Goal: Book appointment/travel/reservation

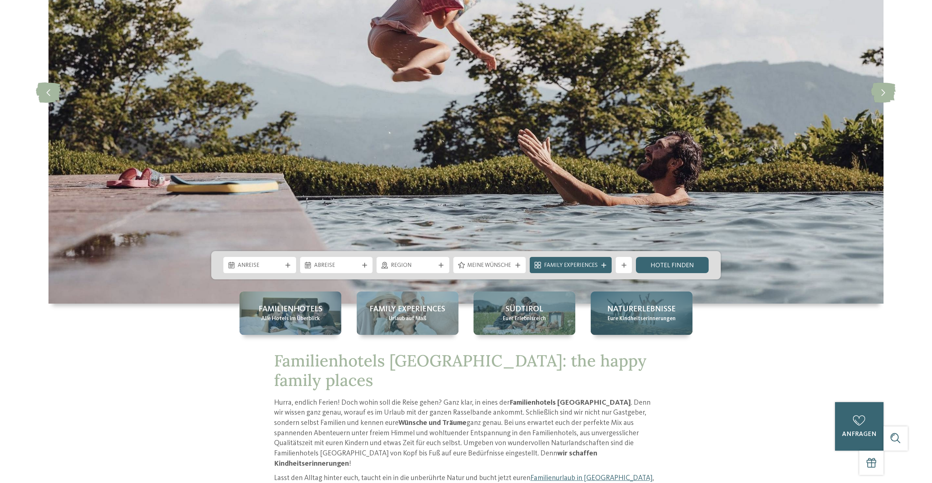
scroll to position [257, 0]
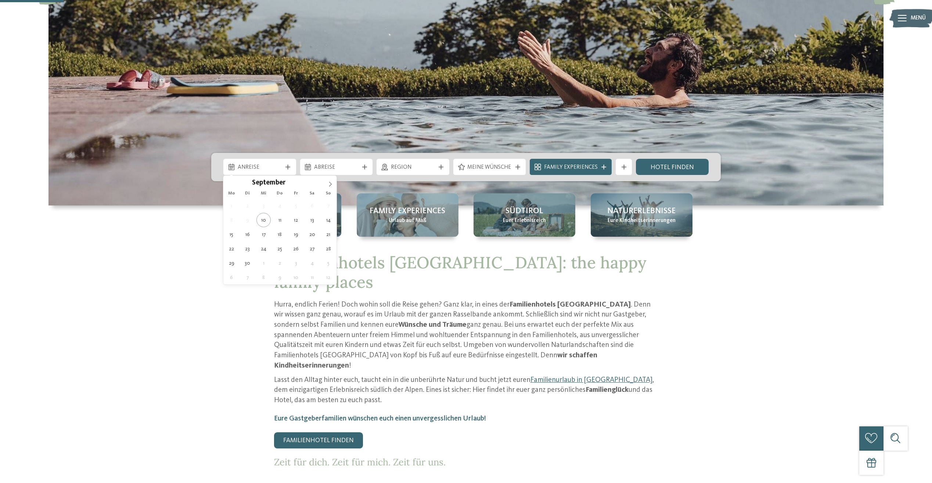
click at [248, 169] on span "Anreise" at bounding box center [260, 168] width 44 height 8
click at [330, 184] on icon at bounding box center [330, 184] width 5 height 5
type div "11.10.2025"
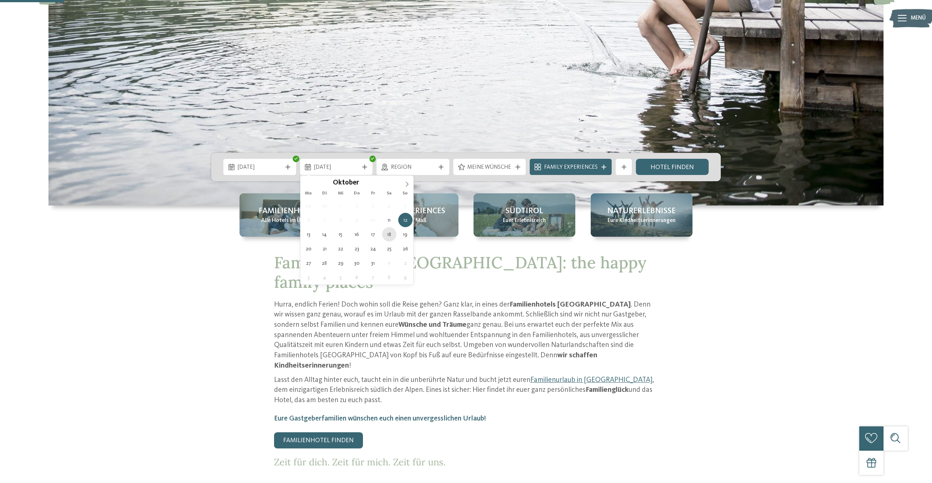
type div "18.10.2025"
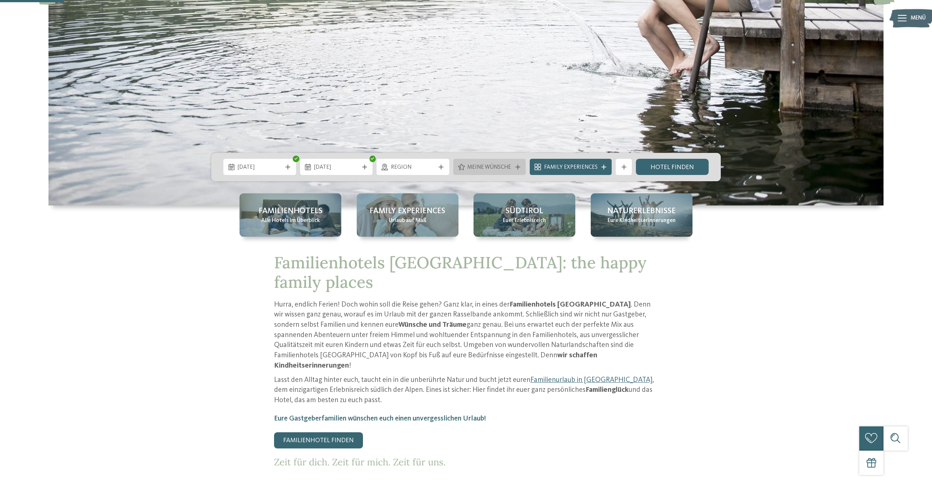
click at [494, 164] on span "Meine Wünsche" at bounding box center [489, 168] width 44 height 8
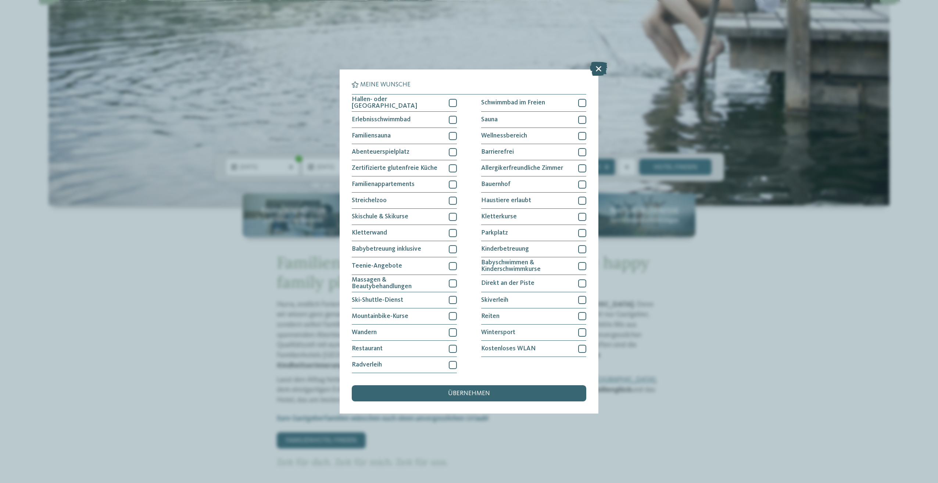
click at [598, 71] on icon at bounding box center [598, 69] width 17 height 14
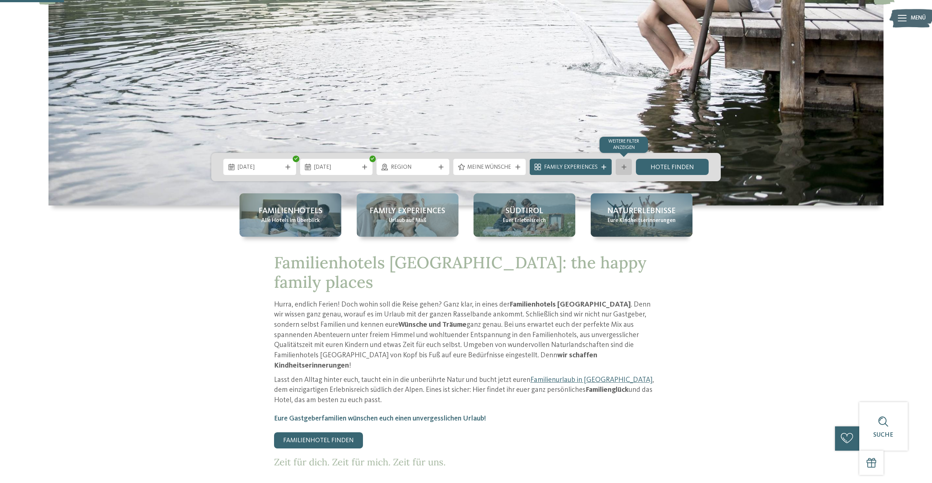
click at [620, 169] on div at bounding box center [624, 167] width 8 height 5
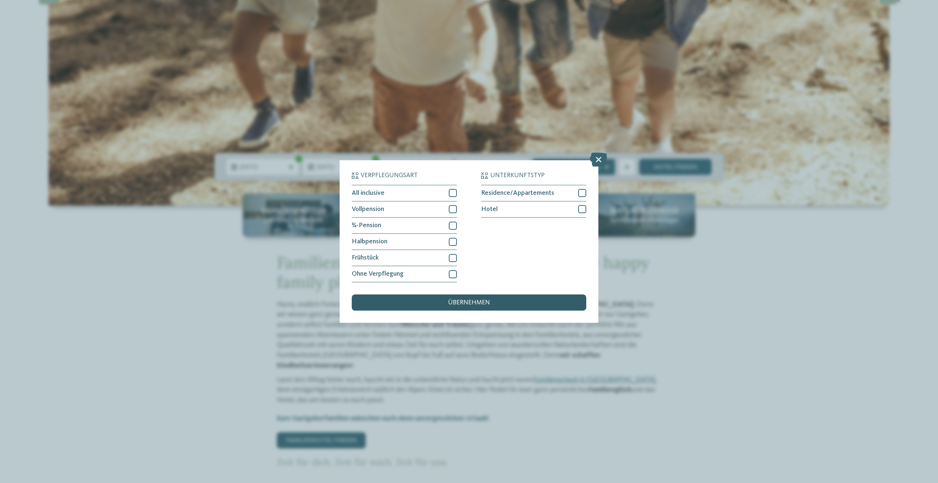
click at [495, 298] on div "übernehmen" at bounding box center [469, 302] width 234 height 16
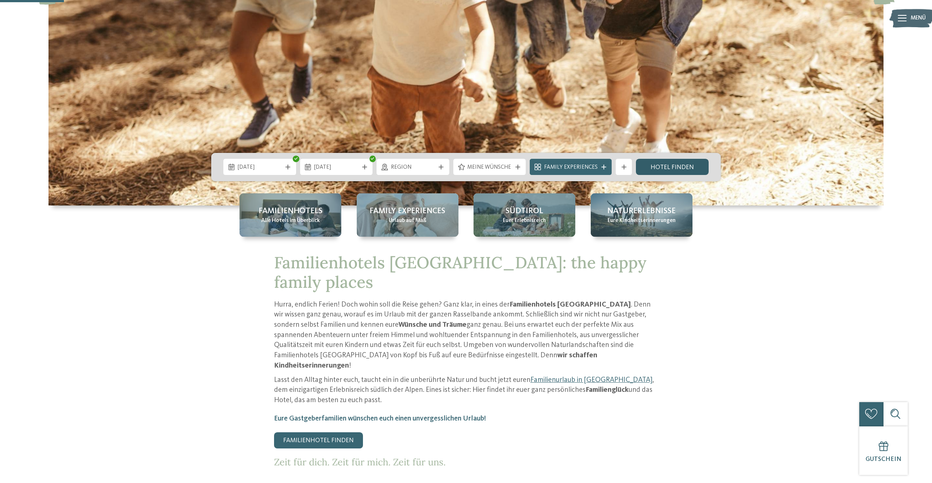
click at [677, 164] on link "Hotel finden" at bounding box center [672, 167] width 73 height 16
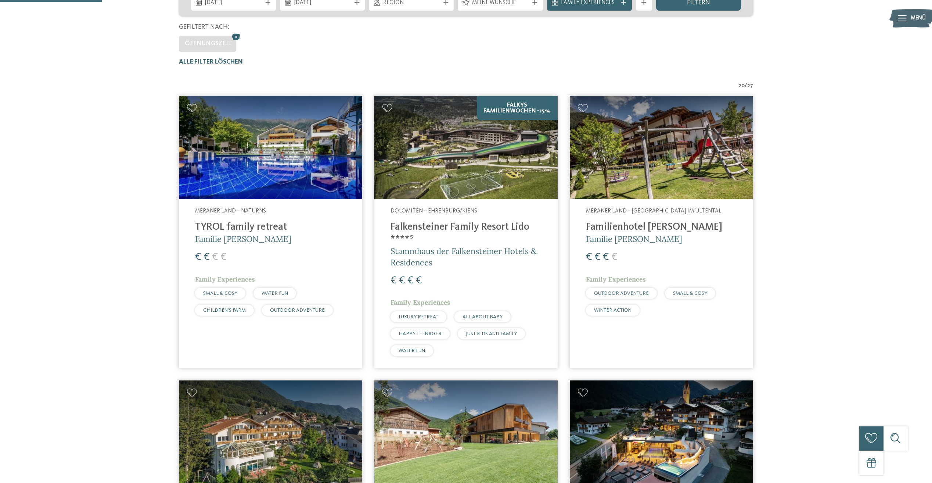
scroll to position [216, 0]
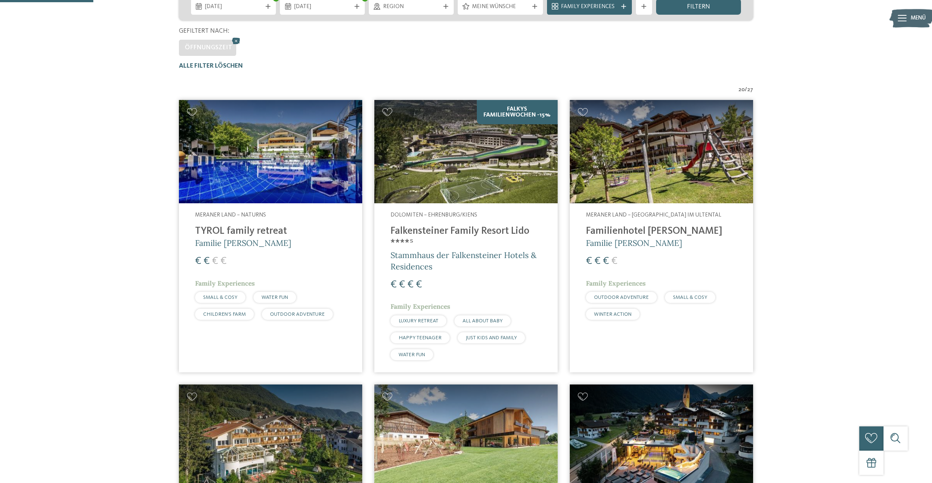
click at [280, 158] on img at bounding box center [270, 151] width 183 height 103
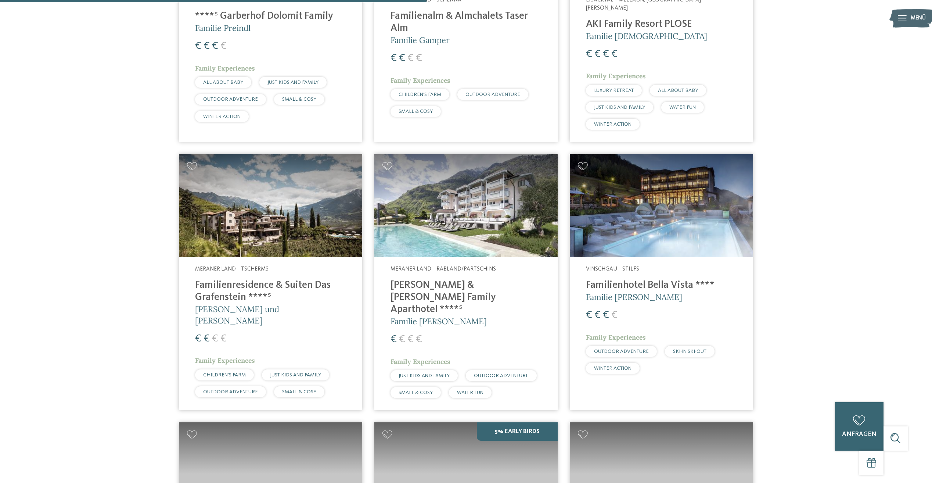
scroll to position [988, 0]
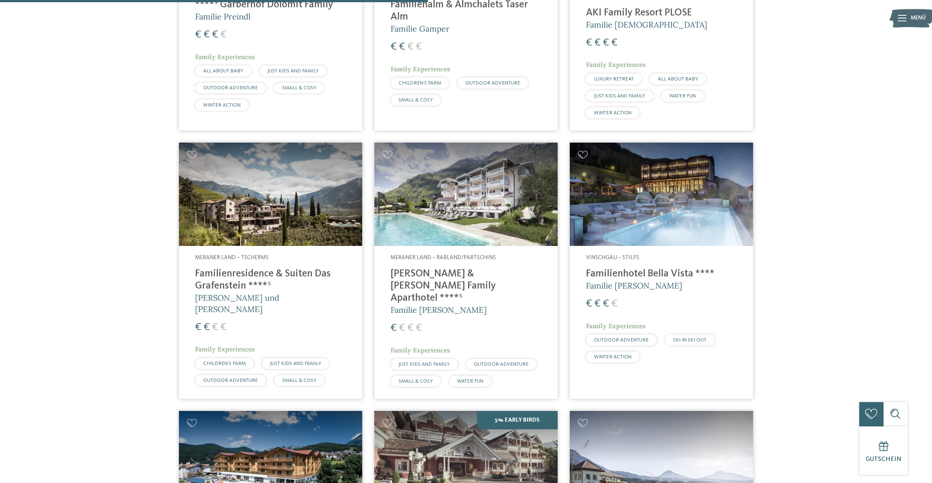
click at [467, 185] on img at bounding box center [465, 194] width 183 height 103
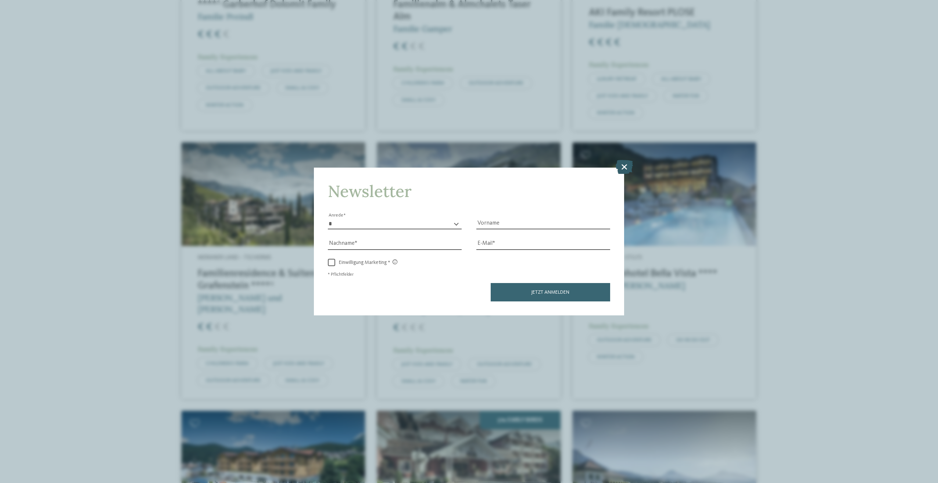
click at [626, 168] on icon at bounding box center [624, 167] width 17 height 14
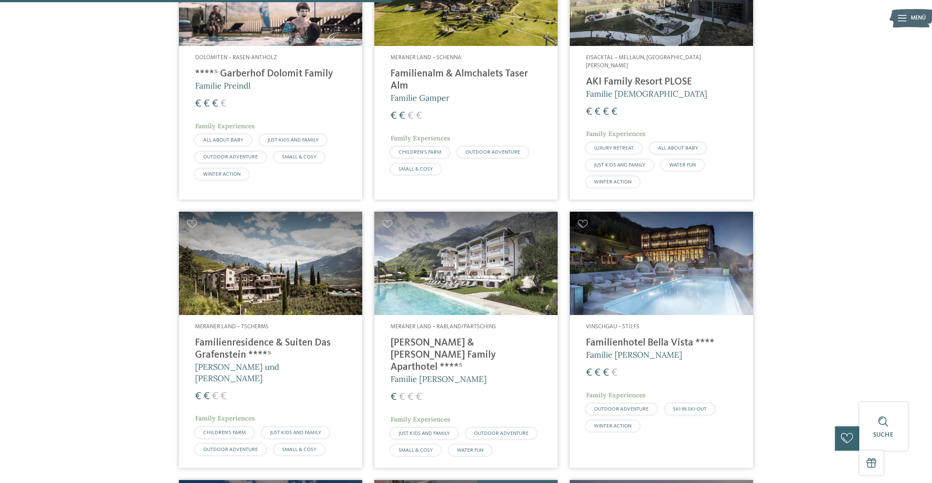
scroll to position [919, 0]
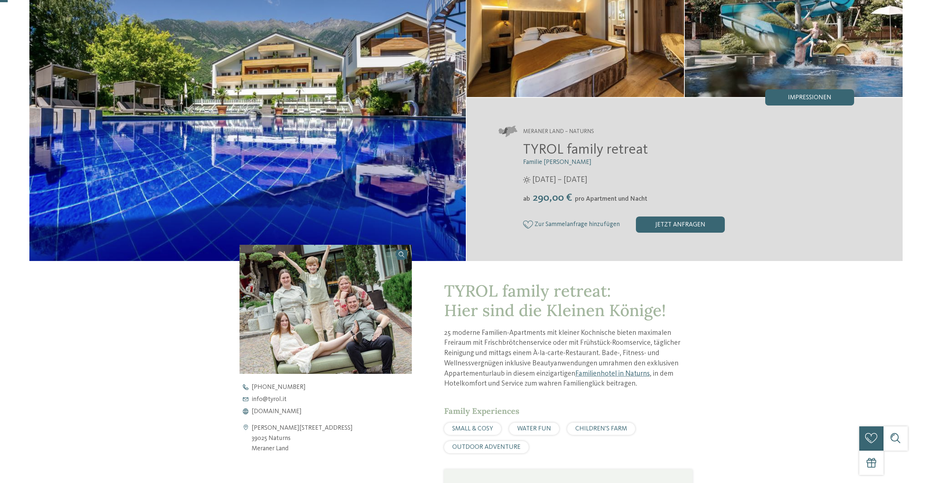
scroll to position [110, 0]
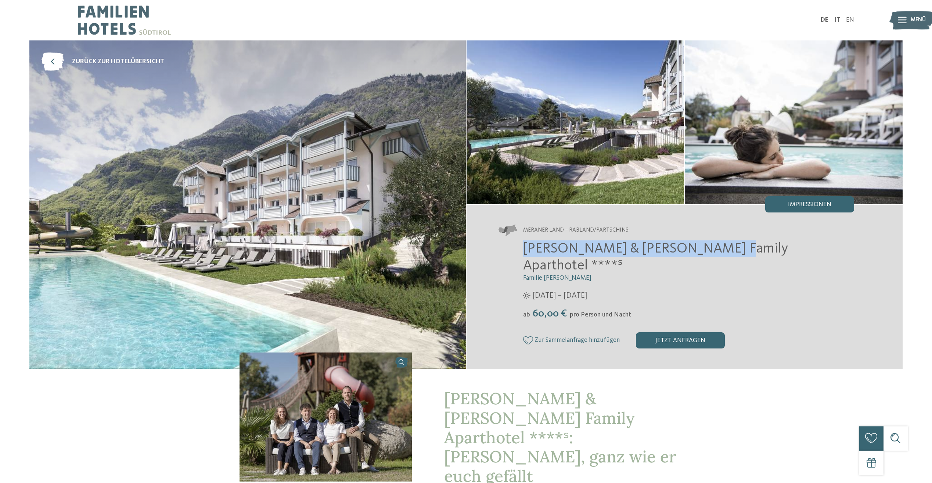
drag, startPoint x: 523, startPoint y: 257, endPoint x: 708, endPoint y: 250, distance: 185.3
click at [708, 250] on div "[PERSON_NAME] & [PERSON_NAME] Family Aparthotel ****ˢ Familie [PERSON_NAME] [DA…" at bounding box center [677, 294] width 356 height 108
copy span "[PERSON_NAME] & [PERSON_NAME] Family Aparthotel"
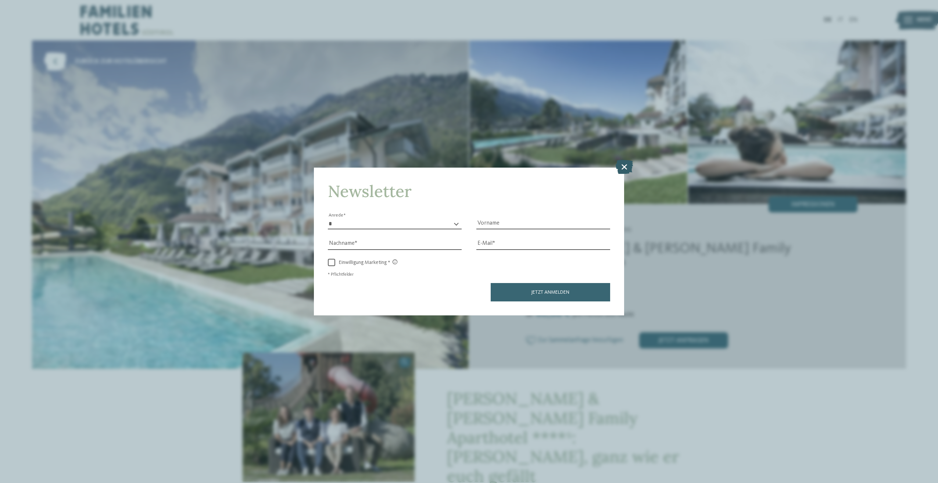
click at [625, 170] on icon at bounding box center [624, 167] width 17 height 14
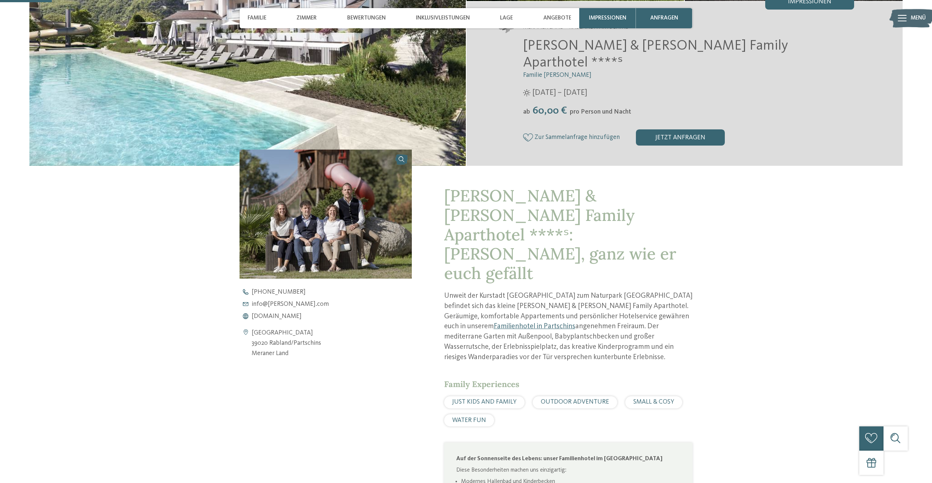
scroll to position [257, 0]
